Goal: Task Accomplishment & Management: Use online tool/utility

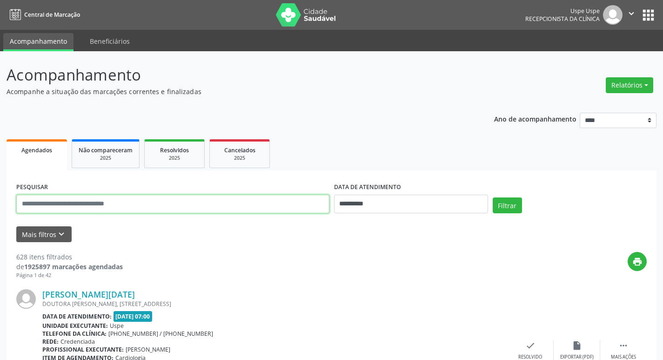
paste input "**********"
type input "**********"
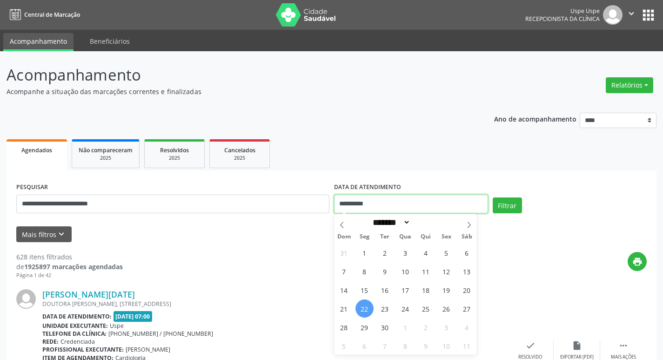
drag, startPoint x: 410, startPoint y: 202, endPoint x: 413, endPoint y: 210, distance: 8.2
click at [412, 208] on input "**********" at bounding box center [411, 203] width 154 height 19
click at [361, 307] on span "22" at bounding box center [364, 308] width 18 height 18
type input "**********"
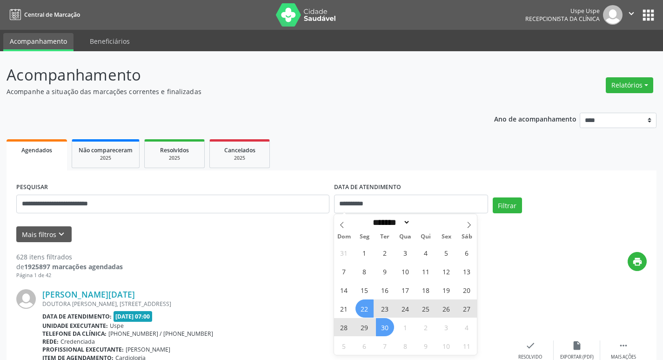
drag, startPoint x: 386, startPoint y: 327, endPoint x: 454, endPoint y: 302, distance: 72.3
click at [387, 326] on span "30" at bounding box center [385, 327] width 18 height 18
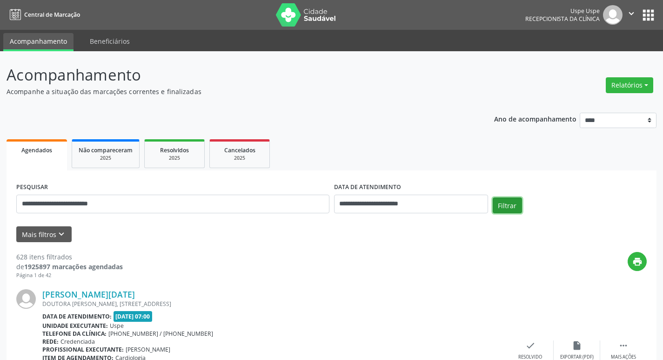
click at [501, 198] on button "Filtrar" at bounding box center [507, 205] width 29 height 16
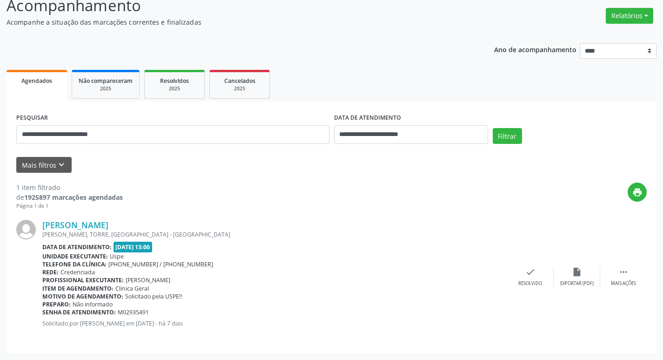
drag, startPoint x: 43, startPoint y: 219, endPoint x: 146, endPoint y: 283, distance: 121.0
click at [148, 284] on div "[PERSON_NAME] [PERSON_NAME], TORRE, [GEOGRAPHIC_DATA] - [GEOGRAPHIC_DATA] Data …" at bounding box center [331, 277] width 630 height 134
click at [150, 191] on div "print" at bounding box center [385, 195] width 524 height 27
drag, startPoint x: 41, startPoint y: 218, endPoint x: 139, endPoint y: 283, distance: 118.1
click at [156, 287] on div "[PERSON_NAME] [PERSON_NAME], TORRE, [GEOGRAPHIC_DATA] - [GEOGRAPHIC_DATA] Data …" at bounding box center [331, 277] width 630 height 134
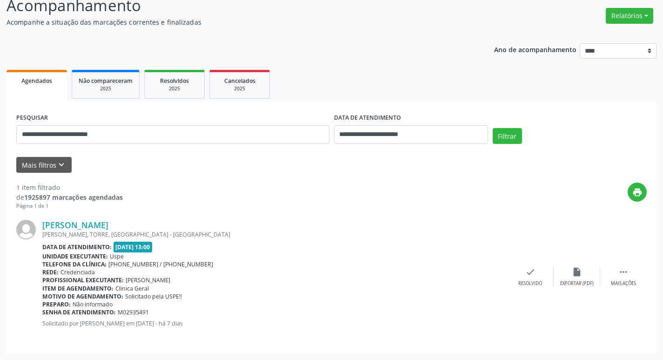
copy div "[PERSON_NAME] Nascimento [PERSON_NAME], TORRE, [GEOGRAPHIC_DATA] - PE Data de a…"
drag, startPoint x: 111, startPoint y: 136, endPoint x: 0, endPoint y: 138, distance: 111.2
click at [0, 138] on div "**********" at bounding box center [331, 171] width 663 height 378
paste input "text"
type input "**********"
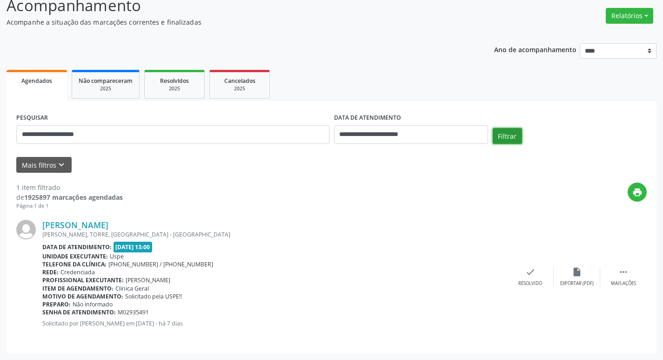
click at [506, 134] on button "Filtrar" at bounding box center [507, 136] width 29 height 16
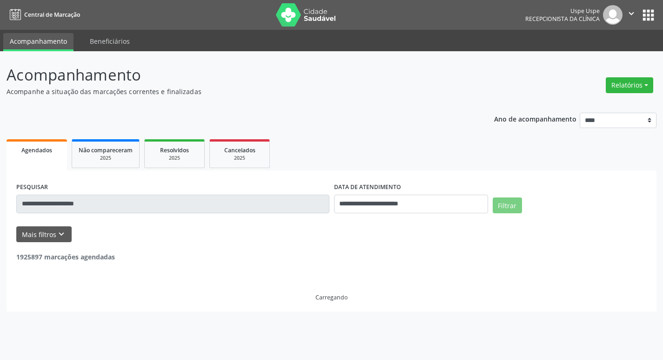
scroll to position [0, 0]
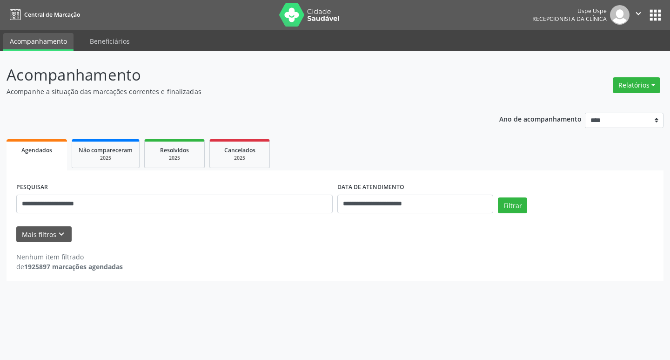
click at [640, 75] on div "Relatórios Agendamentos Procedimentos realizados" at bounding box center [636, 85] width 54 height 22
click at [636, 87] on button "Relatórios" at bounding box center [636, 85] width 47 height 16
click at [596, 104] on link "Agendamentos" at bounding box center [611, 105] width 100 height 13
select select "*"
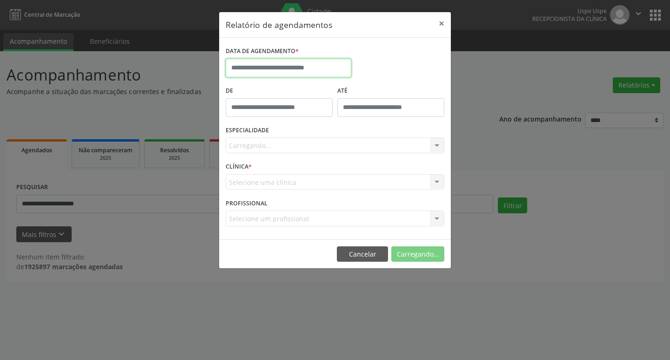
click at [270, 68] on input "text" at bounding box center [289, 68] width 126 height 19
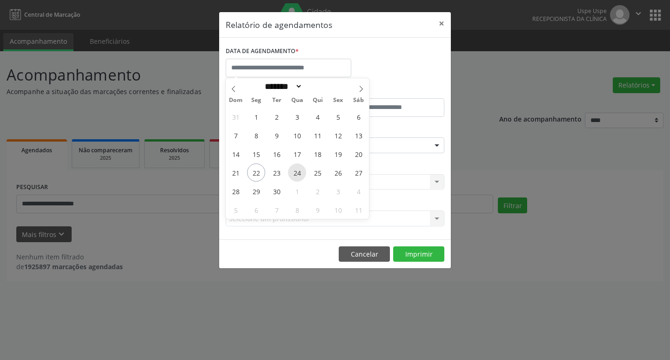
click at [298, 170] on span "24" at bounding box center [297, 172] width 18 height 18
type input "**********"
click at [298, 170] on span "24" at bounding box center [297, 172] width 18 height 18
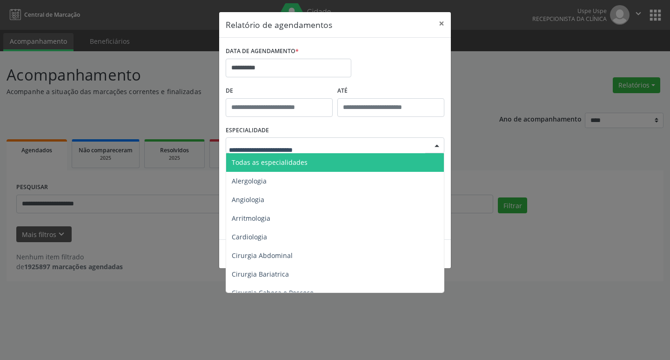
click at [279, 164] on span "Todas as especialidades" at bounding box center [270, 162] width 76 height 9
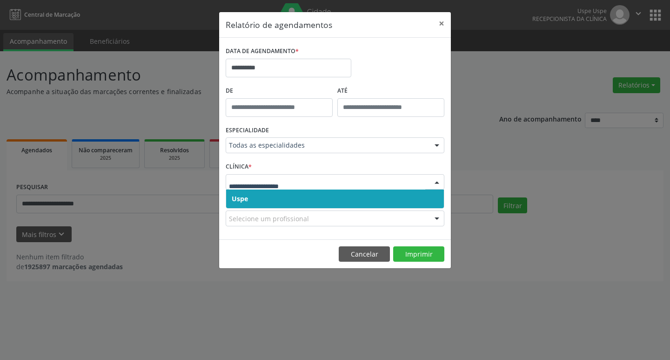
drag, startPoint x: 275, startPoint y: 198, endPoint x: 284, endPoint y: 190, distance: 11.9
click at [279, 194] on span "Uspe" at bounding box center [335, 198] width 218 height 19
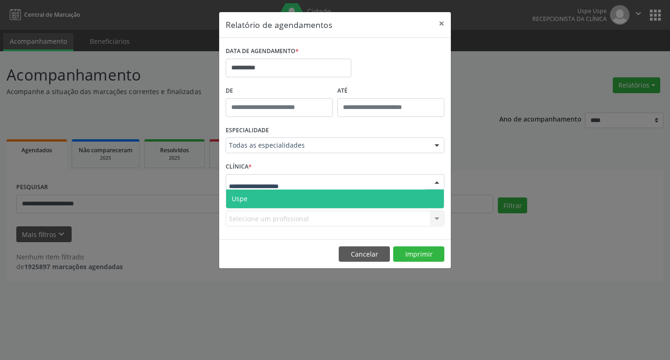
click at [287, 196] on span "Uspe" at bounding box center [335, 198] width 218 height 19
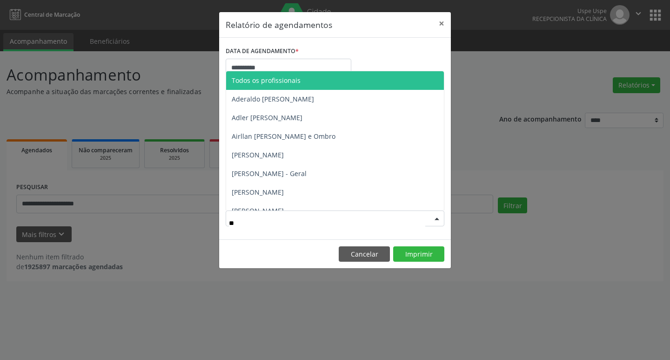
type input "***"
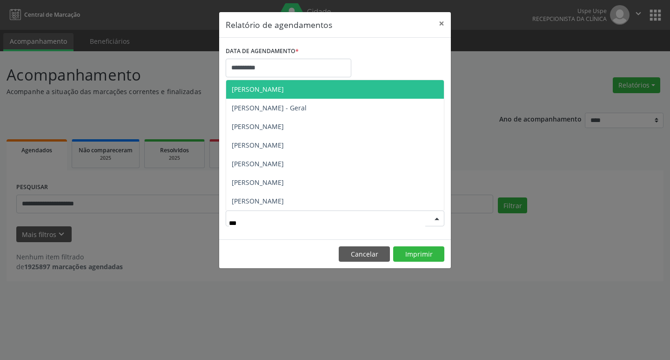
click at [284, 88] on span "[PERSON_NAME]" at bounding box center [258, 89] width 52 height 9
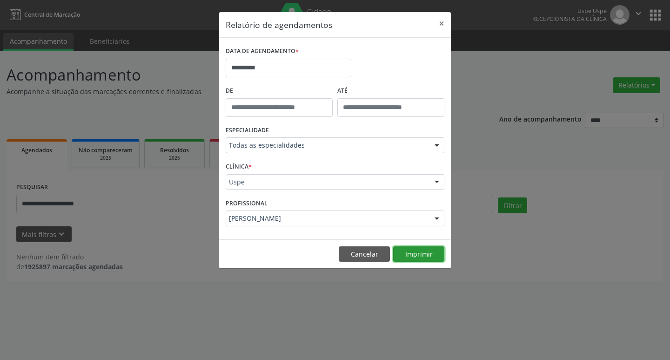
click at [424, 254] on button "Imprimir" at bounding box center [418, 254] width 51 height 16
click at [442, 22] on button "×" at bounding box center [441, 23] width 19 height 23
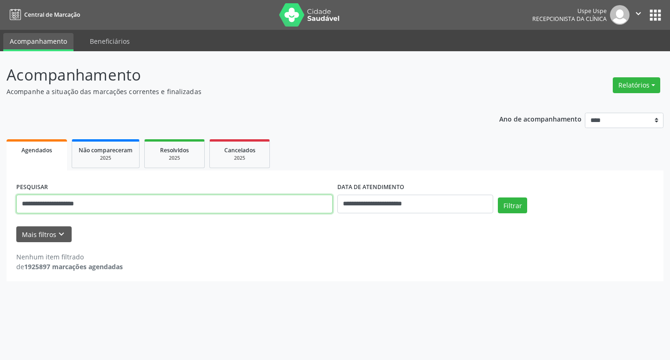
drag, startPoint x: 109, startPoint y: 209, endPoint x: 0, endPoint y: 195, distance: 109.8
click at [0, 195] on div "**********" at bounding box center [335, 205] width 670 height 308
paste input "*****"
type input "**********"
click at [519, 205] on button "Filtrar" at bounding box center [512, 205] width 29 height 16
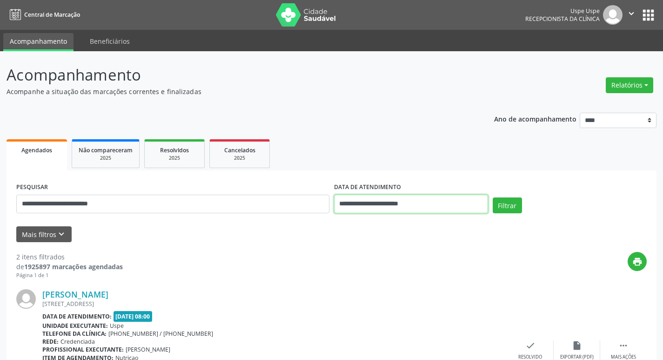
click at [403, 204] on input "**********" at bounding box center [411, 203] width 154 height 19
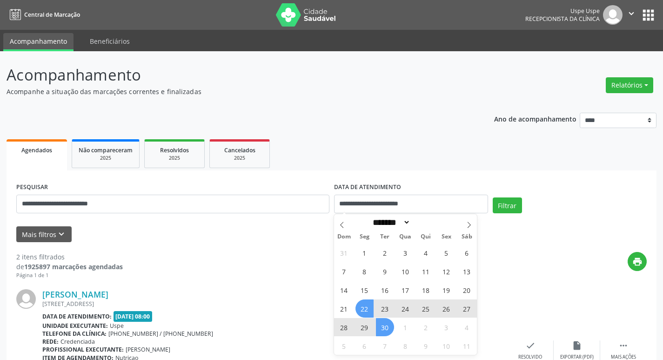
click at [361, 308] on span "22" at bounding box center [364, 308] width 18 height 18
type input "**********"
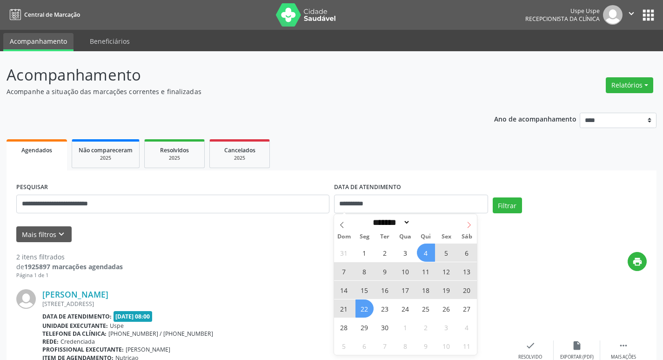
click at [470, 228] on span at bounding box center [469, 222] width 16 height 16
select select "*"
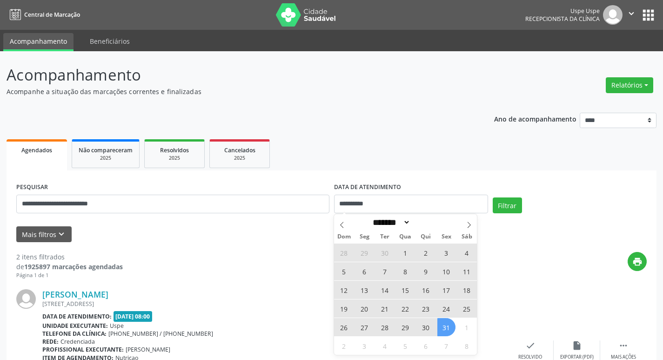
drag, startPoint x: 446, startPoint y: 327, endPoint x: 473, endPoint y: 319, distance: 27.7
click at [446, 326] on span "31" at bounding box center [446, 327] width 18 height 18
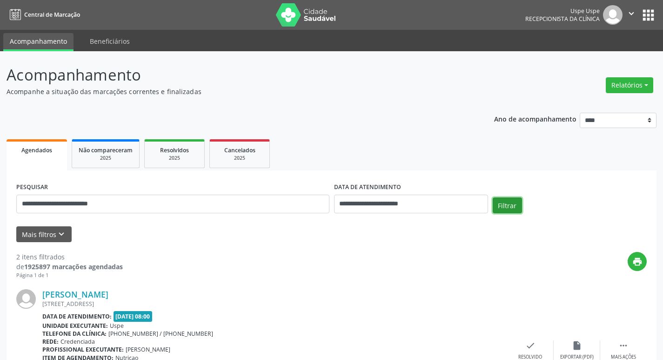
click at [511, 208] on button "Filtrar" at bounding box center [507, 205] width 29 height 16
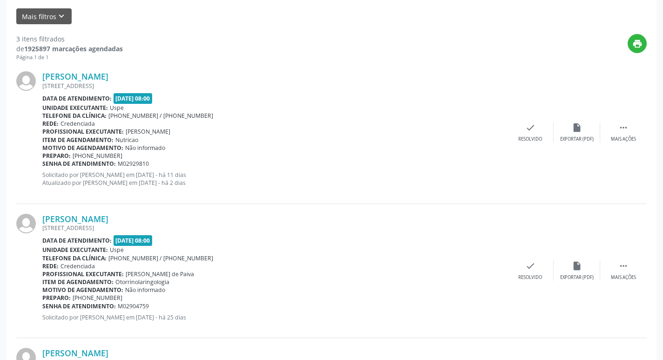
scroll to position [206, 0]
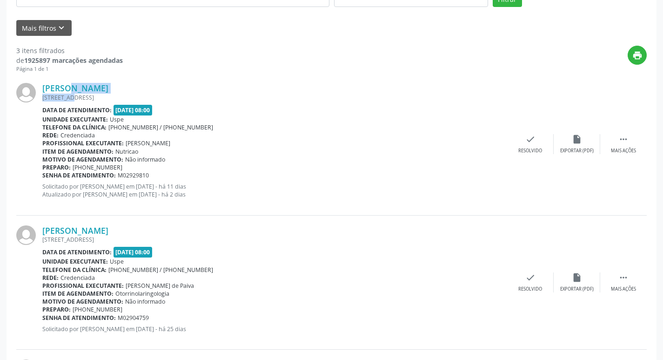
drag, startPoint x: 44, startPoint y: 82, endPoint x: 47, endPoint y: 76, distance: 6.9
click at [59, 93] on div "[PERSON_NAME] [STREET_ADDRESS] Data de atendimento: [DATE] 08:00 Unidade execut…" at bounding box center [331, 144] width 630 height 142
drag, startPoint x: 45, startPoint y: 65, endPoint x: 45, endPoint y: 83, distance: 18.1
click at [45, 67] on div "Página 1 de 1" at bounding box center [69, 69] width 107 height 8
drag, startPoint x: 43, startPoint y: 81, endPoint x: 138, endPoint y: 147, distance: 115.3
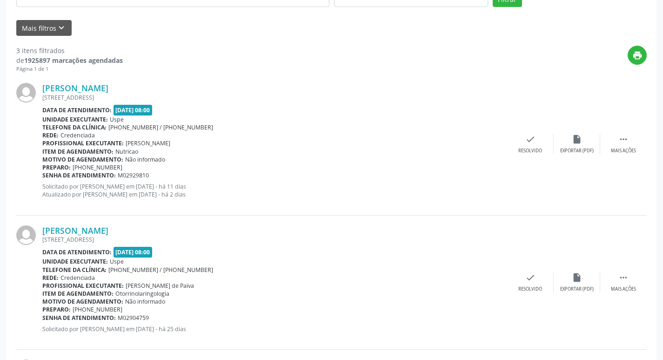
click at [145, 148] on div "[PERSON_NAME] [STREET_ADDRESS] Data de atendimento: [DATE] 08:00 Unidade execut…" at bounding box center [331, 144] width 630 height 142
copy div "[PERSON_NAME] [STREET_ADDRESS] Data de atendimento: [DATE] 08:00 Unidade execut…"
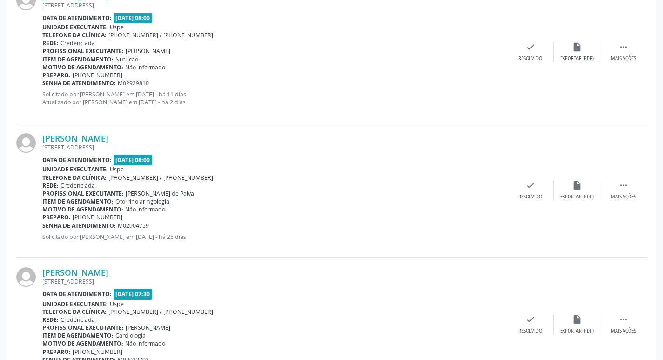
scroll to position [299, 0]
drag, startPoint x: 42, startPoint y: 134, endPoint x: 138, endPoint y: 201, distance: 116.9
click at [169, 201] on div "[PERSON_NAME] [STREET_ADDRESS] Data de atendimento: [DATE] 08:00 Unidade execut…" at bounding box center [331, 189] width 630 height 134
copy div "[PERSON_NAME] [STREET_ADDRESS] Data de atendimento: [DATE] 08:00 Unidade execut…"
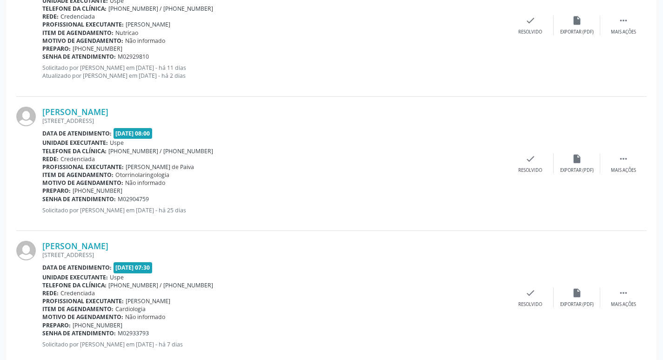
scroll to position [346, 0]
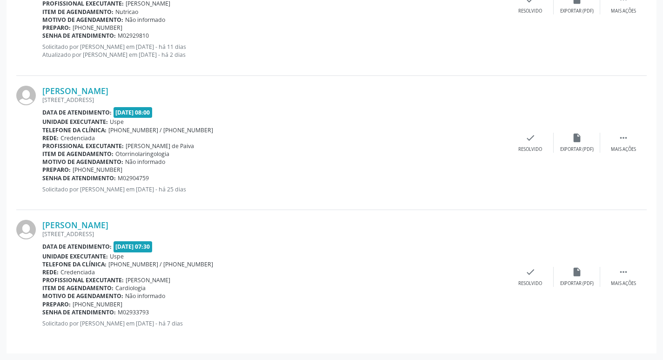
drag, startPoint x: 53, startPoint y: 229, endPoint x: 95, endPoint y: 265, distance: 55.5
click at [146, 287] on div "[PERSON_NAME] [STREET_ADDRESS] Data de atendimento: [DATE] 07:30 Unidade execut…" at bounding box center [331, 277] width 630 height 134
copy div "[PERSON_NAME] [STREET_ADDRESS] Data de atendimento: [DATE] 07:30 Unidade execut…"
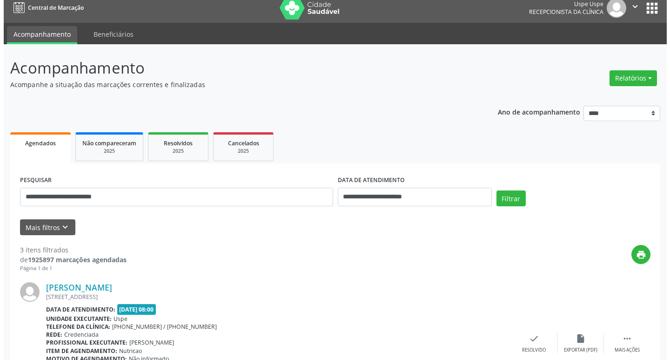
scroll to position [0, 0]
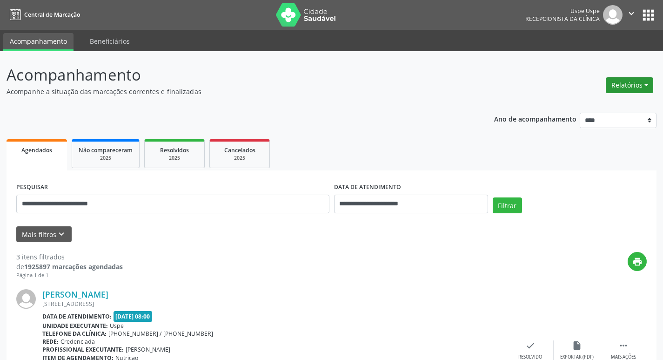
click at [625, 77] on button "Relatórios" at bounding box center [629, 85] width 47 height 16
click at [579, 107] on link "Agendamentos" at bounding box center [604, 105] width 100 height 13
select select "*"
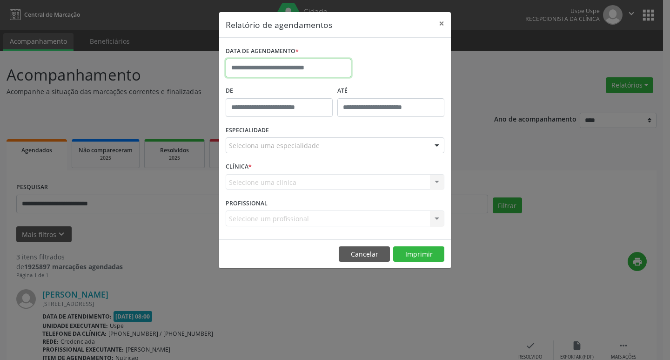
drag, startPoint x: 293, startPoint y: 68, endPoint x: 304, endPoint y: 117, distance: 49.7
click at [293, 68] on input "text" at bounding box center [289, 68] width 126 height 19
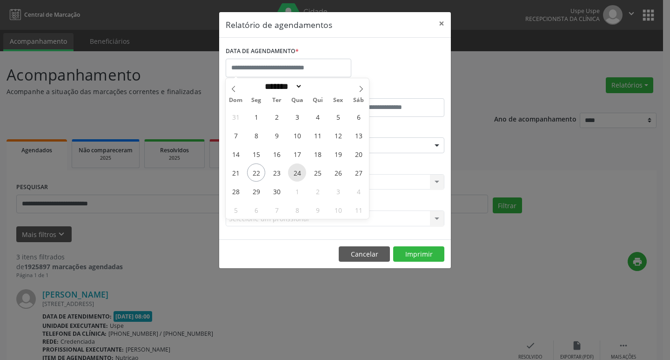
click at [300, 173] on span "24" at bounding box center [297, 172] width 18 height 18
type input "**********"
click at [300, 173] on span "24" at bounding box center [297, 172] width 18 height 18
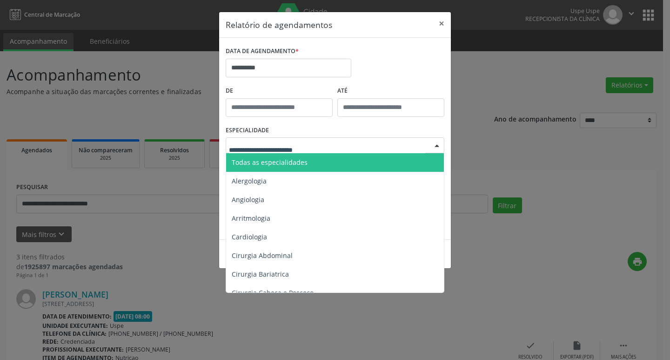
click at [264, 164] on span "Todas as especialidades" at bounding box center [270, 162] width 76 height 9
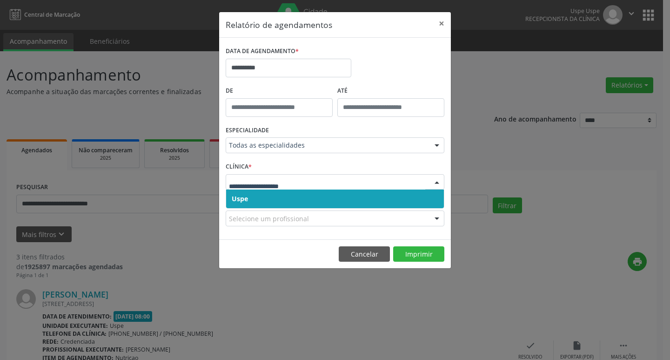
drag, startPoint x: 263, startPoint y: 193, endPoint x: 267, endPoint y: 188, distance: 6.7
click at [264, 192] on span "Uspe" at bounding box center [335, 198] width 218 height 19
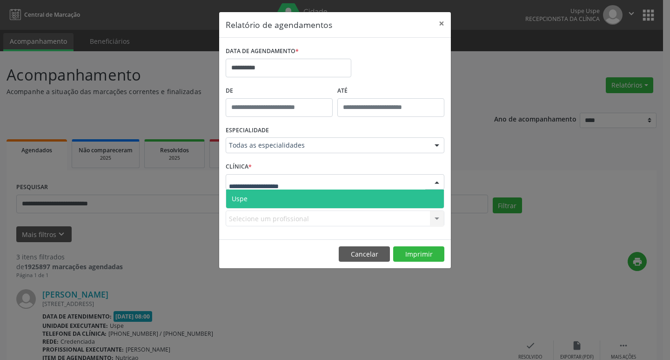
click at [268, 195] on span "Uspe" at bounding box center [335, 198] width 218 height 19
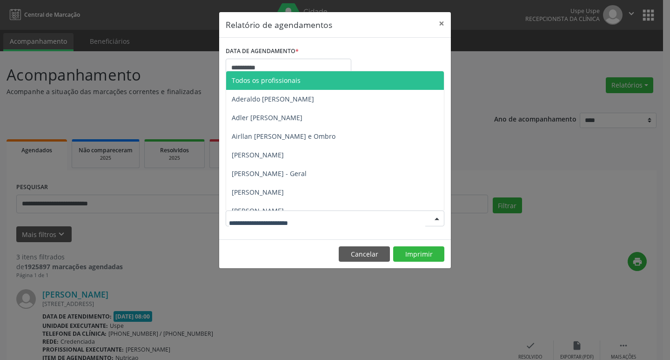
type input "*"
type input "**"
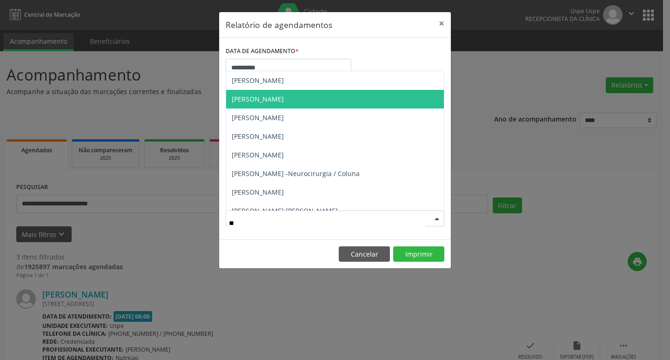
click at [291, 94] on span "[PERSON_NAME]" at bounding box center [335, 99] width 218 height 19
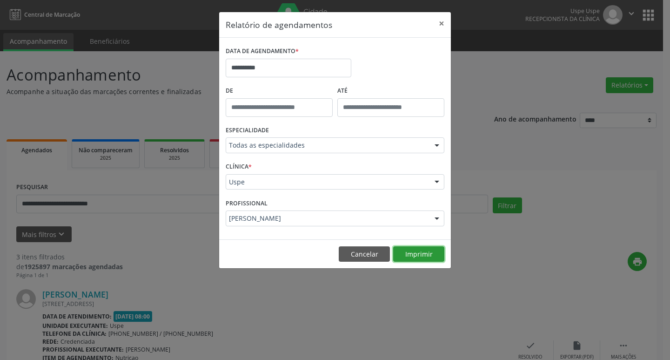
click at [420, 258] on button "Imprimir" at bounding box center [418, 254] width 51 height 16
click at [445, 24] on button "×" at bounding box center [441, 23] width 19 height 23
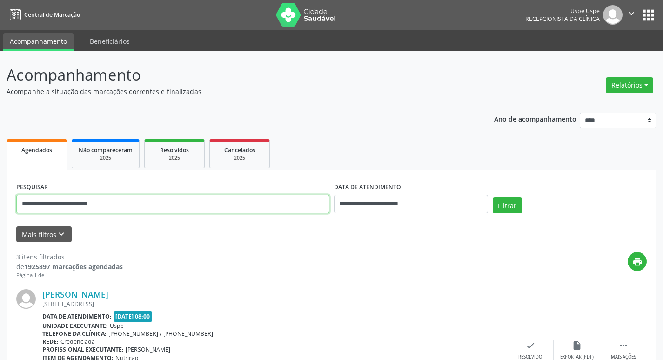
drag, startPoint x: 121, startPoint y: 201, endPoint x: 21, endPoint y: 204, distance: 99.6
paste input "*******"
type input "**********"
click at [509, 204] on button "Filtrar" at bounding box center [507, 205] width 29 height 16
